Goal: Information Seeking & Learning: Learn about a topic

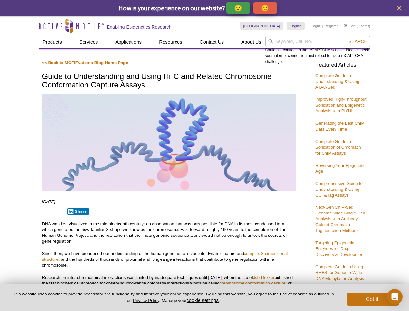
click at [239, 8] on p "🙂" at bounding box center [238, 8] width 8 height 8
click at [266, 8] on span "Give Feedback" at bounding box center [264, 7] width 39 height 7
click at [399, 8] on icon "close" at bounding box center [399, 8] width 5 height 5
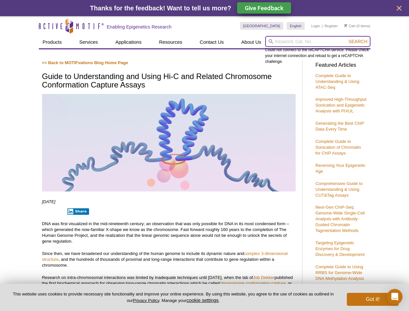
click at [318, 41] on input "search" at bounding box center [317, 41] width 105 height 11
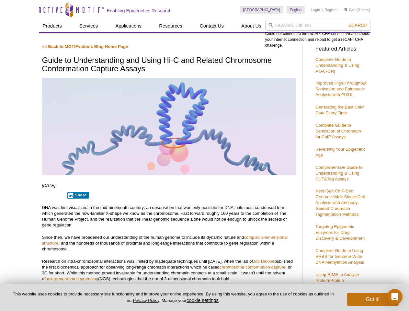
click at [358, 41] on div "Could not connect to the reCAPTCHA service. Please check your internet connecti…" at bounding box center [317, 34] width 105 height 29
click at [77, 212] on p "DNA was first visualized in the mid-nineteenth century; an observation that was…" at bounding box center [169, 216] width 254 height 23
click at [204, 300] on button "cookie settings" at bounding box center [203, 300] width 32 height 6
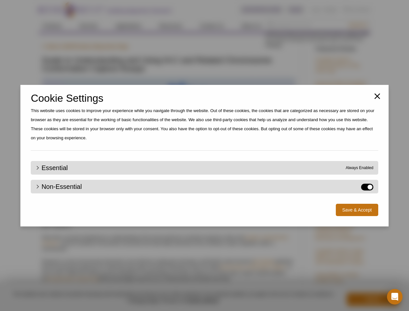
click at [373, 299] on div "Close Cookie Settings This website uses cookies to improve your experience whil…" at bounding box center [204, 155] width 409 height 311
click at [395, 297] on icon "Open Intercom Messenger" at bounding box center [395, 297] width 7 height 8
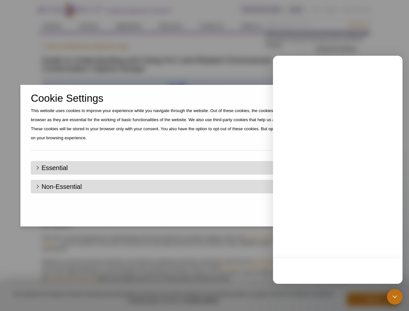
click at [358, 25] on div "Close Cookie Settings This website uses cookies to improve your experience whil…" at bounding box center [204, 155] width 409 height 311
